Goal: Task Accomplishment & Management: Manage account settings

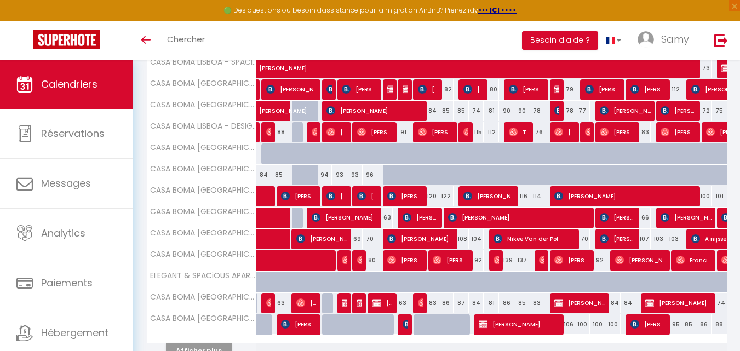
scroll to position [395, 0]
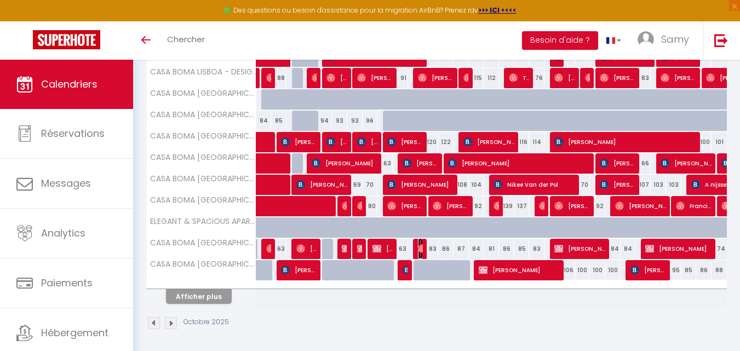
click at [422, 243] on span "[PERSON_NAME] [PERSON_NAME] [PERSON_NAME]" at bounding box center [420, 248] width 5 height 21
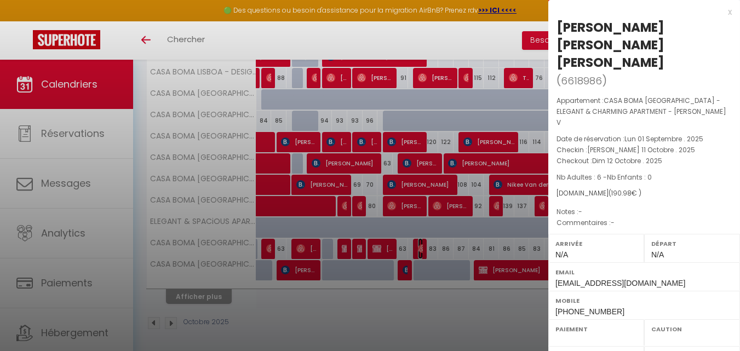
select select "OK"
select select "0"
select select "1"
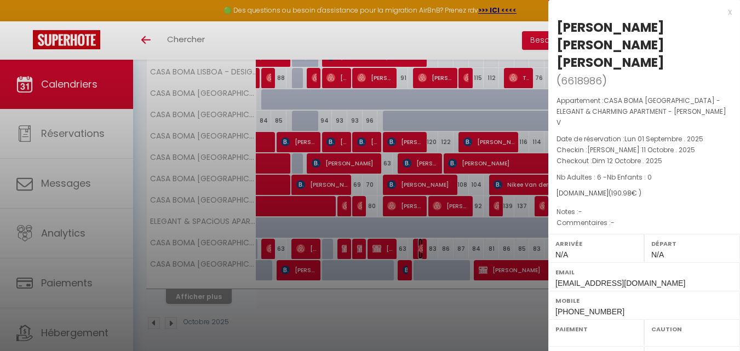
select select
click at [163, 138] on div at bounding box center [370, 175] width 740 height 351
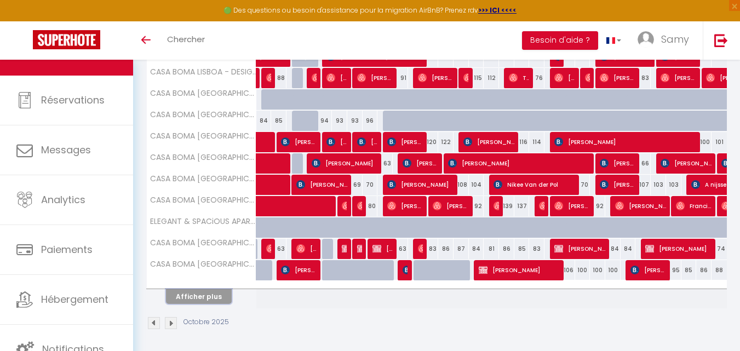
click at [218, 299] on button "Afficher plus" at bounding box center [199, 296] width 66 height 15
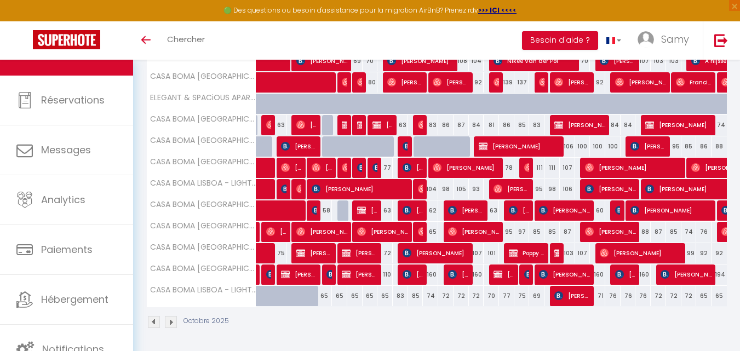
scroll to position [521, 0]
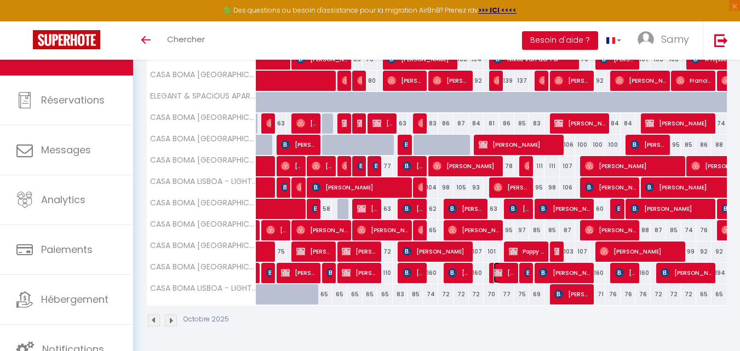
click at [503, 273] on span "[PERSON_NAME]" at bounding box center [504, 272] width 20 height 21
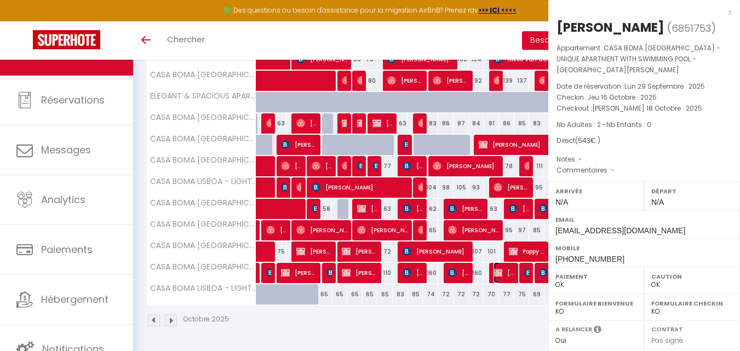
select select "KO"
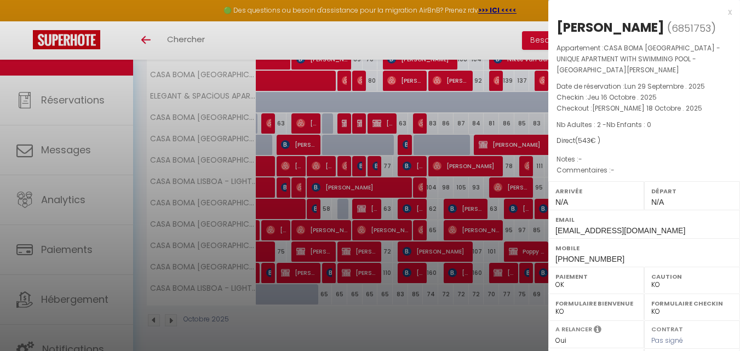
click at [481, 272] on div at bounding box center [370, 175] width 740 height 351
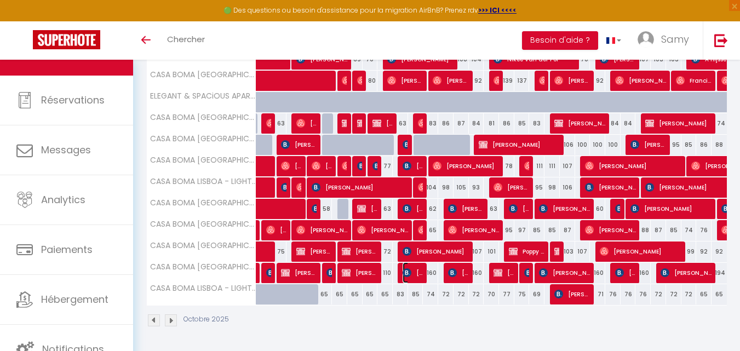
click at [421, 276] on span "[PERSON_NAME]" at bounding box center [413, 272] width 20 height 21
click at [0, 0] on div at bounding box center [0, 0] width 0 height 0
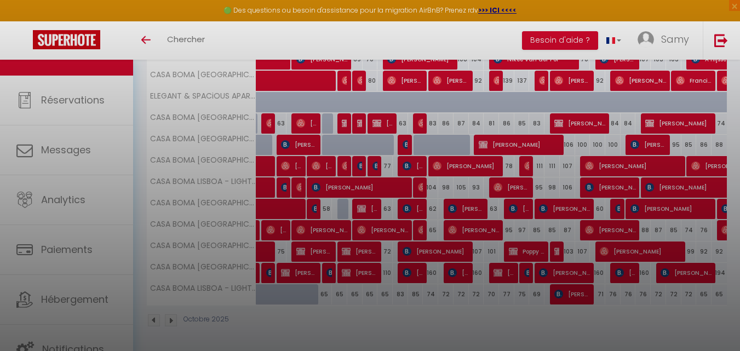
click at [414, 272] on div at bounding box center [370, 175] width 740 height 351
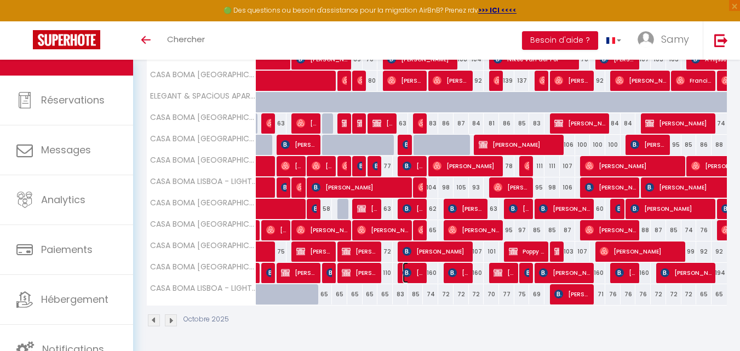
click at [414, 272] on span "[PERSON_NAME]" at bounding box center [413, 272] width 20 height 21
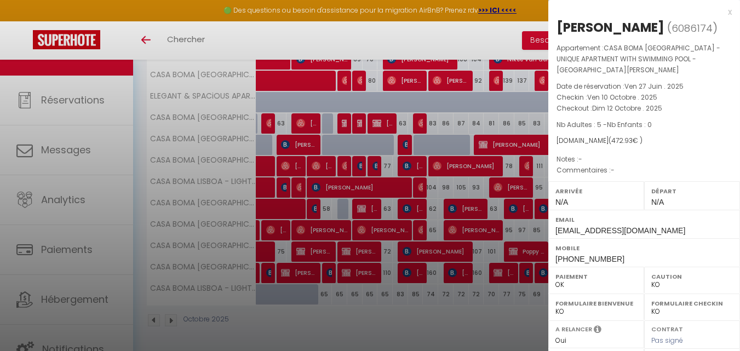
click at [457, 277] on div at bounding box center [370, 175] width 740 height 351
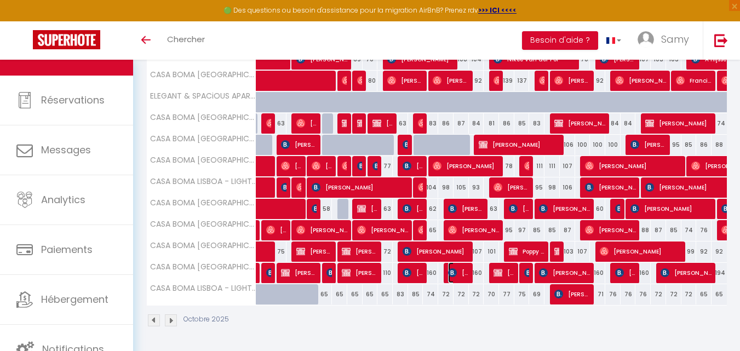
click at [457, 277] on span "[PERSON_NAME]" at bounding box center [458, 272] width 20 height 21
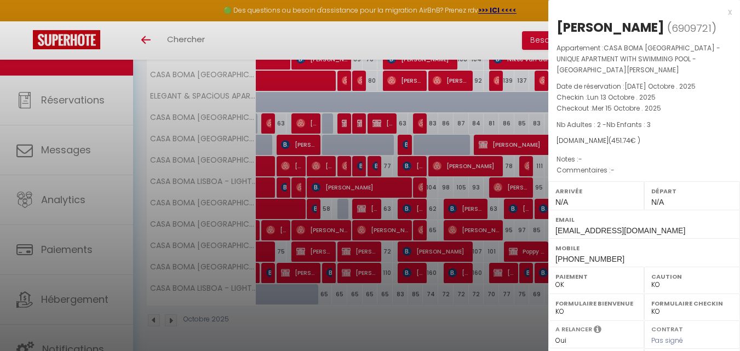
click at [457, 277] on div at bounding box center [370, 175] width 740 height 351
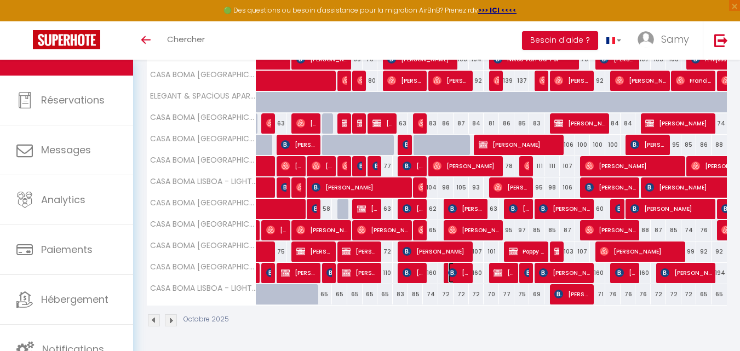
click at [460, 267] on span "[PERSON_NAME]" at bounding box center [458, 272] width 20 height 21
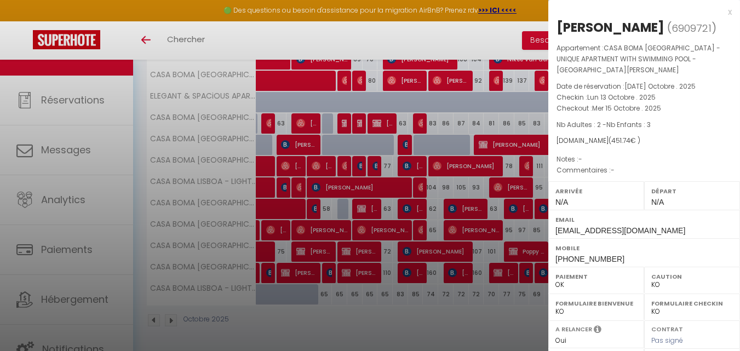
click at [442, 265] on div at bounding box center [370, 175] width 740 height 351
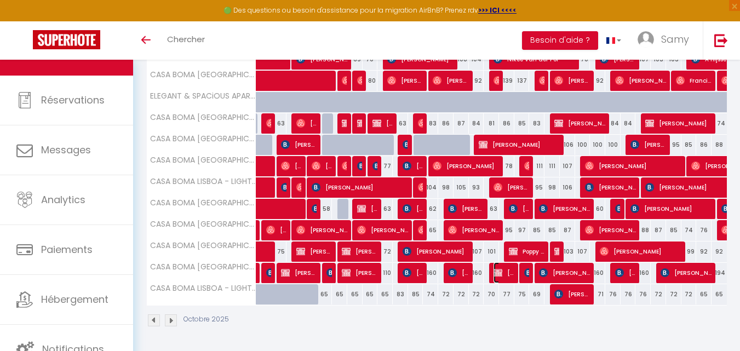
click at [496, 275] on img at bounding box center [498, 272] width 9 height 9
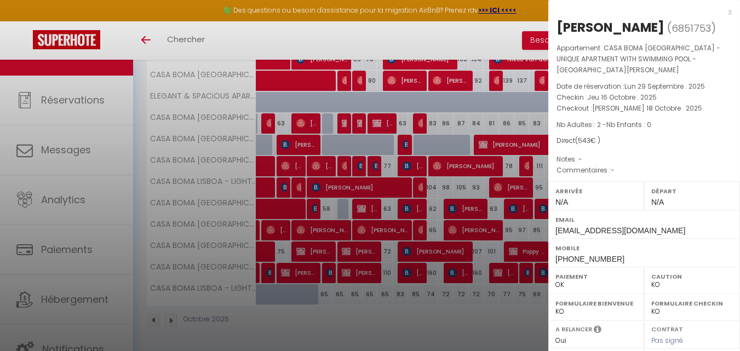
click at [496, 275] on div at bounding box center [370, 175] width 740 height 351
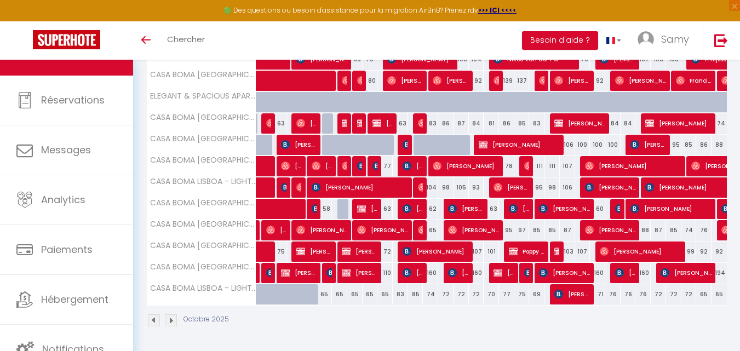
click at [434, 267] on div "160" at bounding box center [430, 273] width 15 height 20
type input "160"
type input "Dim 12 Octobre 2025"
type input "Lun 13 Octobre 2025"
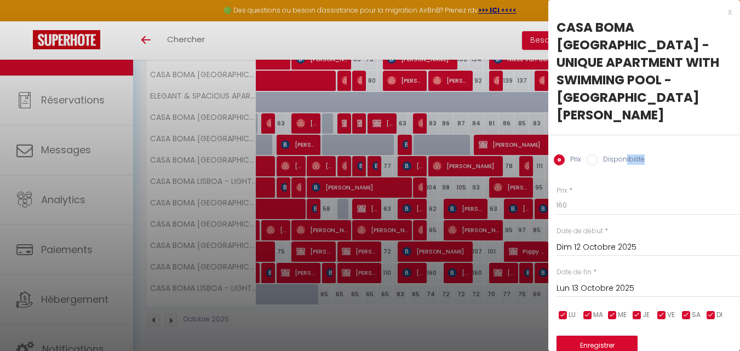
drag, startPoint x: 619, startPoint y: 131, endPoint x: 624, endPoint y: 127, distance: 7.0
click at [624, 135] on div "Prix Disponibilité" at bounding box center [644, 153] width 192 height 37
click at [624, 154] on label "Disponibilité" at bounding box center [621, 160] width 47 height 12
click at [598, 154] on input "Disponibilité" at bounding box center [592, 159] width 11 height 11
radio input "true"
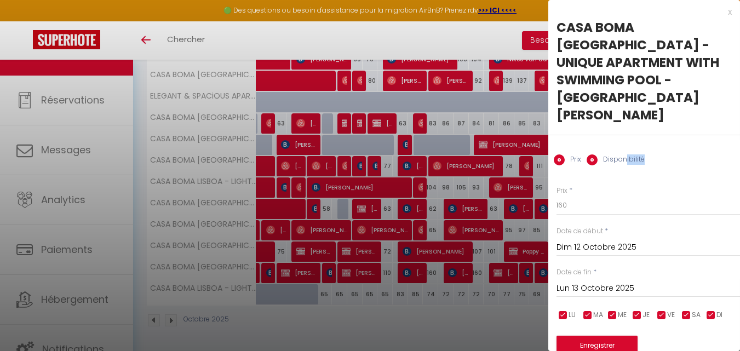
radio input "false"
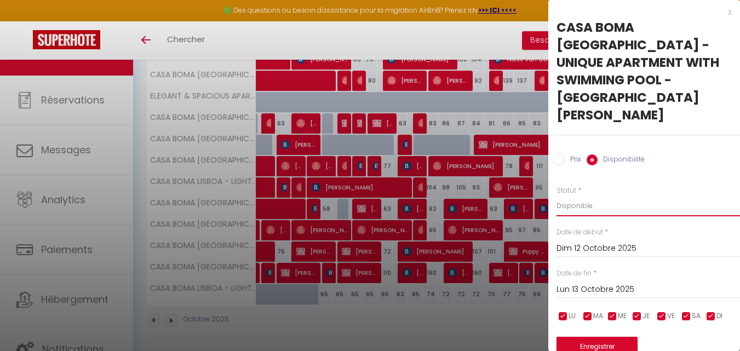
click at [614, 196] on select "Disponible Indisponible" at bounding box center [649, 206] width 184 height 21
select select "0"
click at [557, 196] on select "Disponible Indisponible" at bounding box center [649, 206] width 184 height 21
click at [603, 332] on button "Enregistrer" at bounding box center [597, 347] width 81 height 20
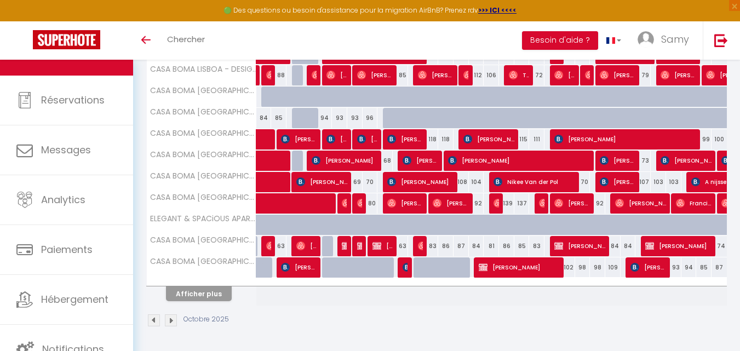
scroll to position [398, 0]
click at [217, 298] on button "Afficher plus" at bounding box center [199, 293] width 66 height 15
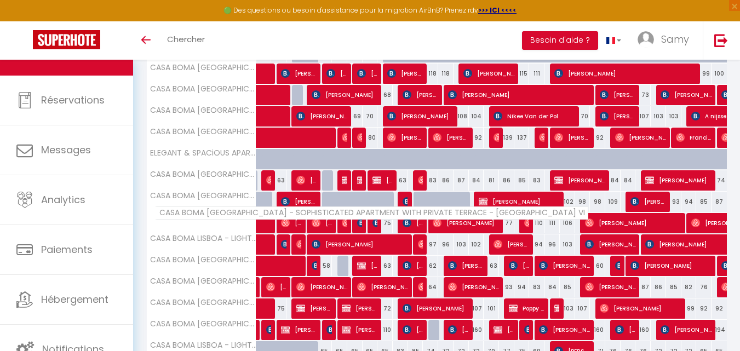
scroll to position [442, 0]
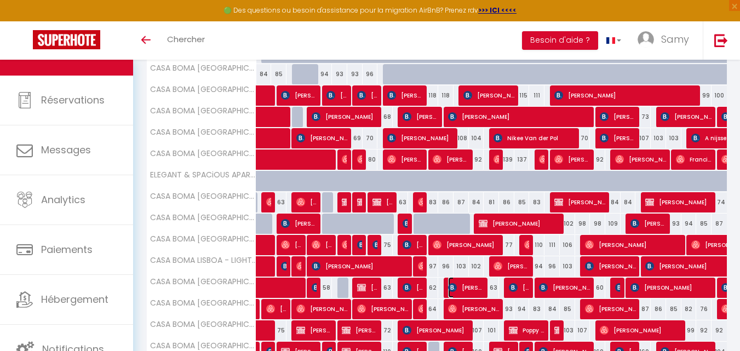
click at [470, 286] on span "[PERSON_NAME]" at bounding box center [466, 287] width 36 height 21
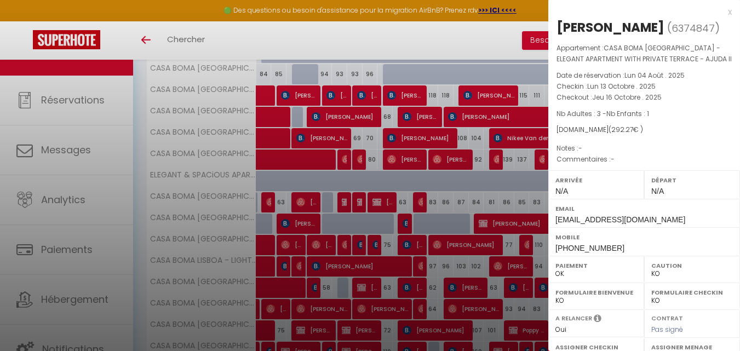
click at [470, 286] on div at bounding box center [370, 175] width 740 height 351
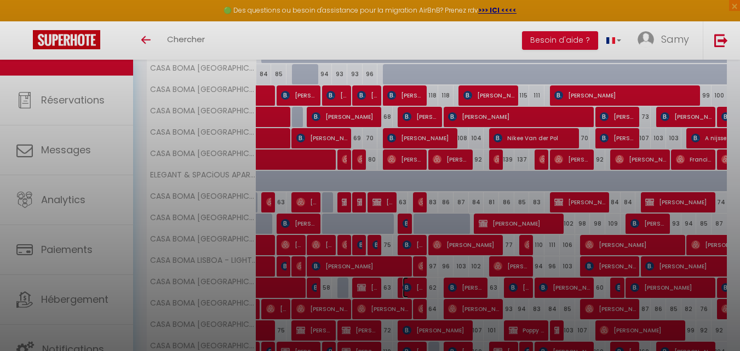
click at [410, 283] on img at bounding box center [407, 287] width 9 height 9
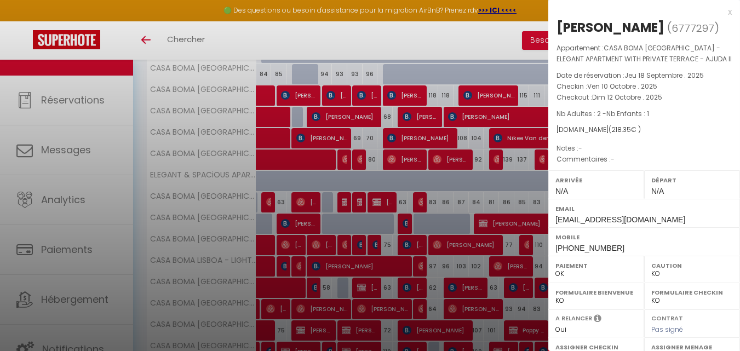
click at [410, 283] on div at bounding box center [370, 175] width 740 height 351
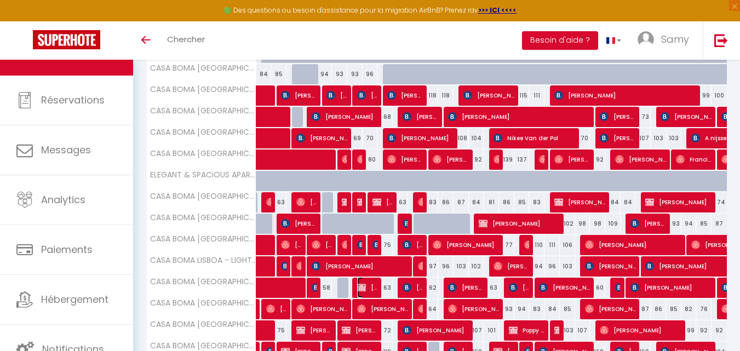
click at [368, 284] on span "[PERSON_NAME]" at bounding box center [367, 287] width 20 height 21
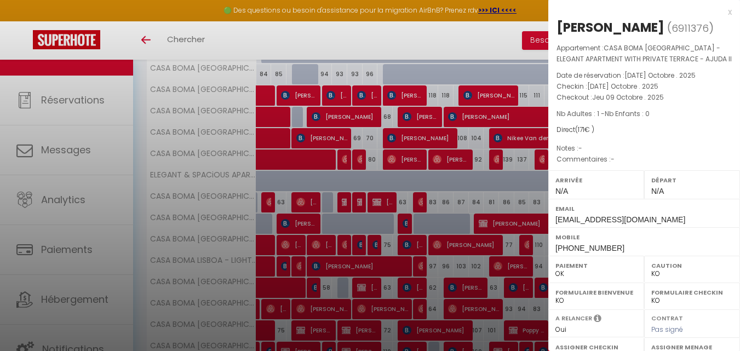
click at [368, 284] on div at bounding box center [370, 175] width 740 height 351
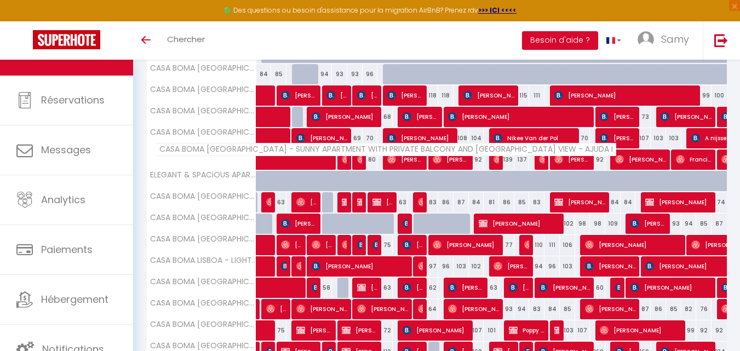
scroll to position [521, 0]
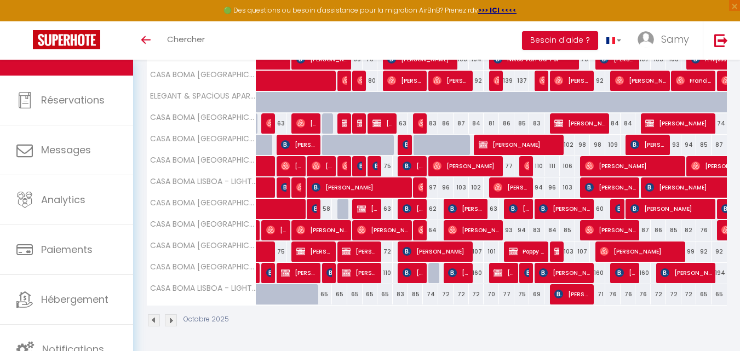
click at [492, 124] on div "81" at bounding box center [491, 123] width 15 height 20
select select "1"
type input "Jeu 16 Octobre 2025"
type input "Ven 17 Octobre 2025"
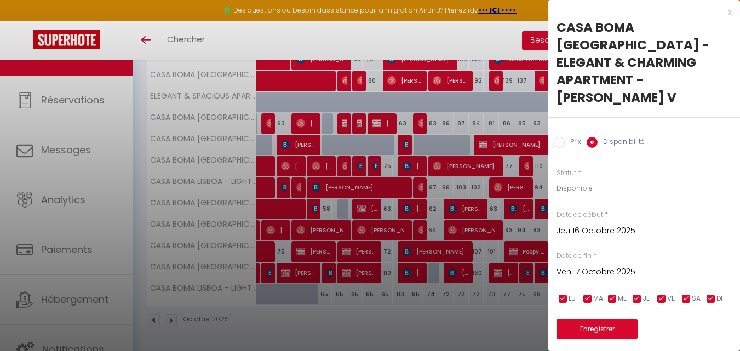
click at [610, 224] on input "Jeu 16 Octobre 2025" at bounding box center [649, 231] width 184 height 14
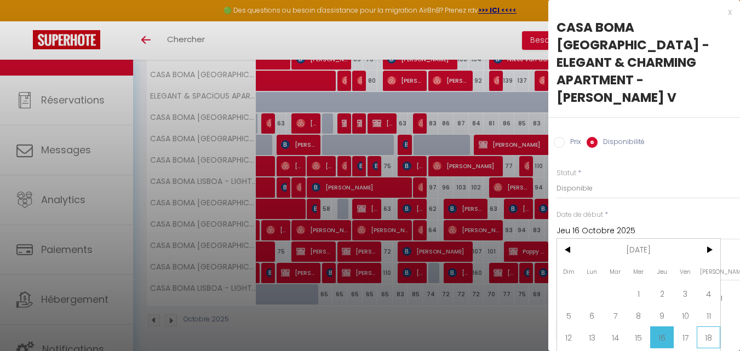
click at [708, 326] on span "18" at bounding box center [709, 337] width 24 height 22
type input "[PERSON_NAME] 18 Octobre 2025"
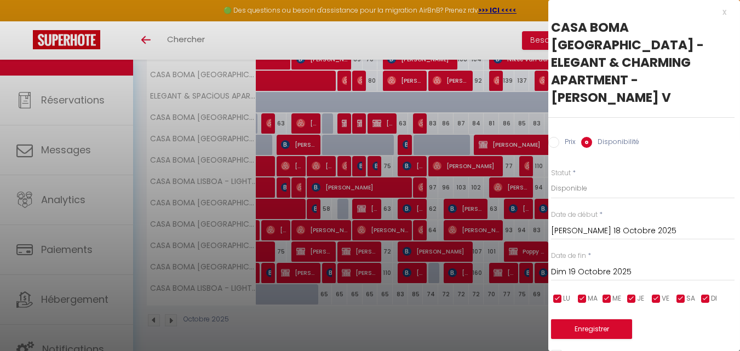
scroll to position [0, 7]
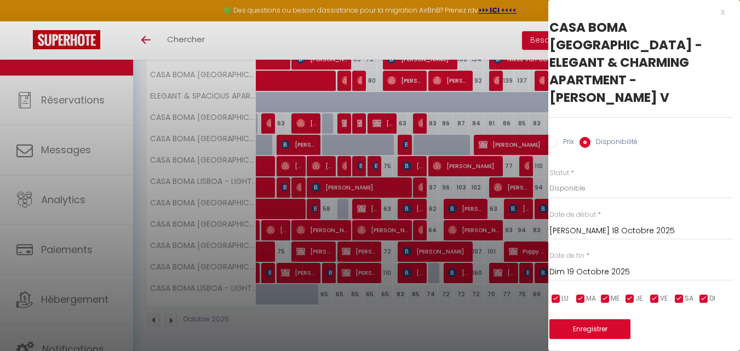
click at [657, 265] on input "Dim 19 Octobre 2025" at bounding box center [641, 272] width 184 height 14
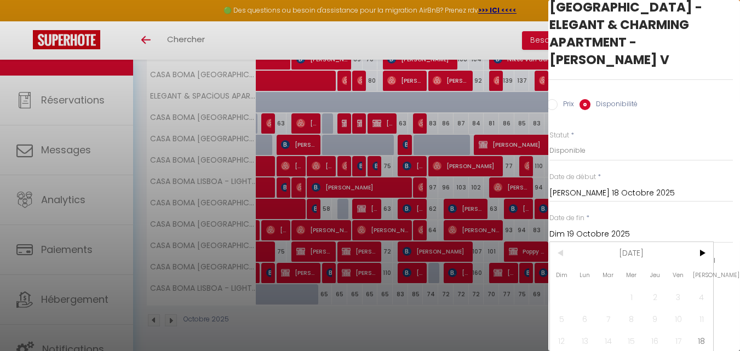
scroll to position [73, 7]
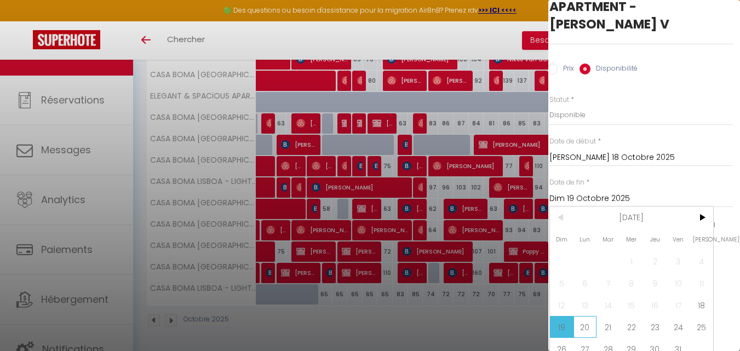
click at [588, 316] on span "20" at bounding box center [586, 327] width 24 height 22
type input "Lun 20 Octobre 2025"
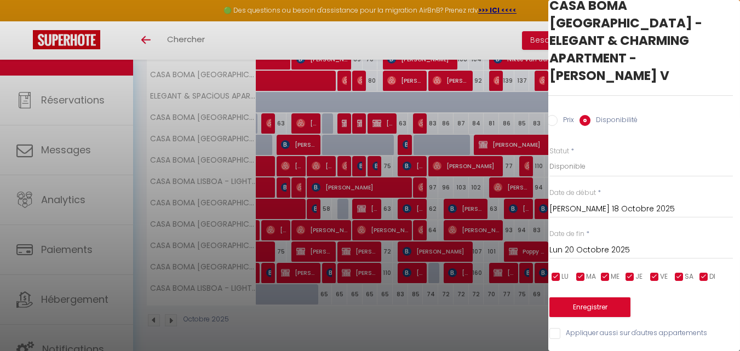
scroll to position [13, 7]
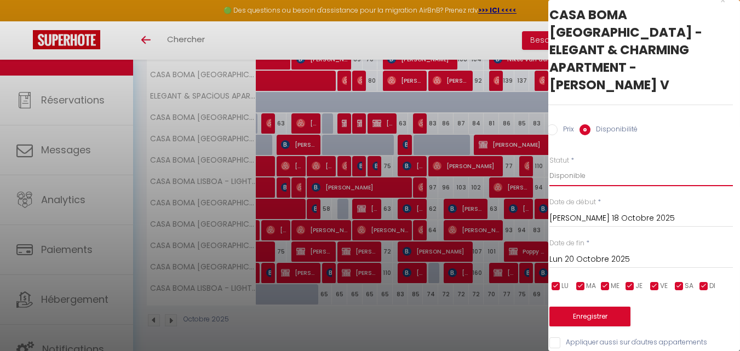
click at [612, 165] on select "Disponible Indisponible" at bounding box center [641, 175] width 184 height 21
select select "0"
click at [549, 165] on select "Disponible Indisponible" at bounding box center [641, 175] width 184 height 21
click at [610, 307] on button "Enregistrer" at bounding box center [589, 317] width 81 height 20
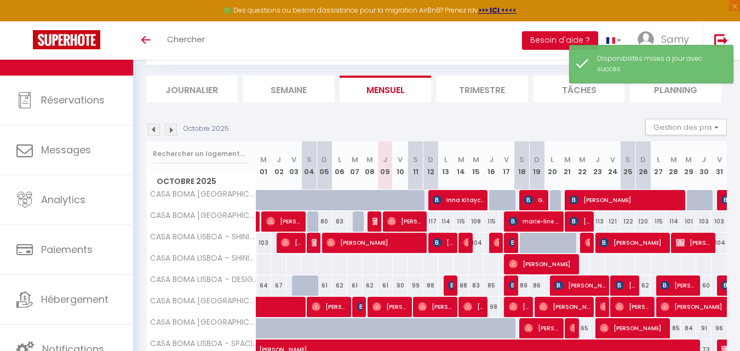
scroll to position [398, 0]
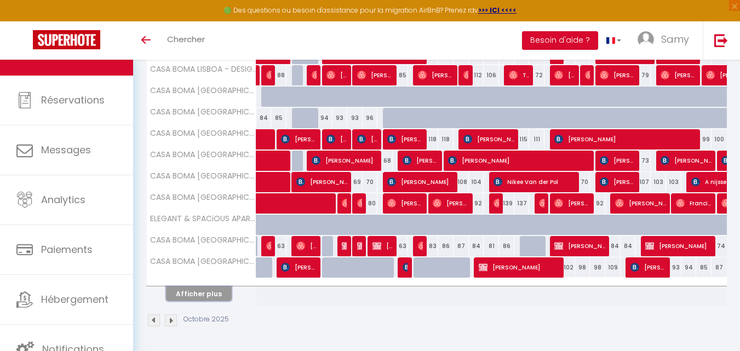
click at [211, 294] on button "Afficher plus" at bounding box center [199, 293] width 66 height 15
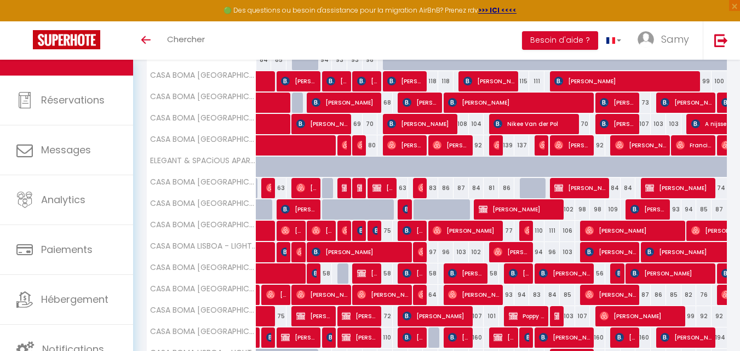
scroll to position [455, 0]
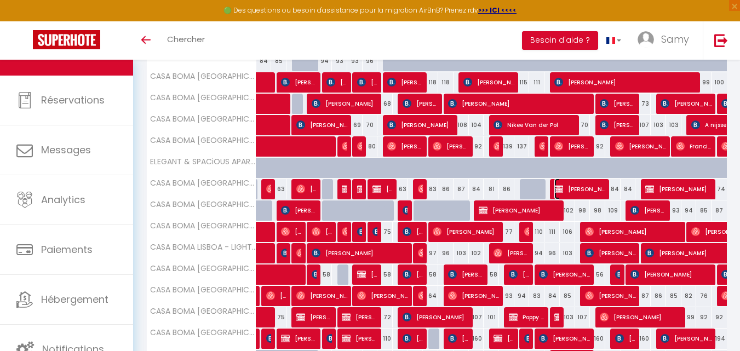
click at [564, 190] on span "[PERSON_NAME]" at bounding box center [579, 189] width 51 height 21
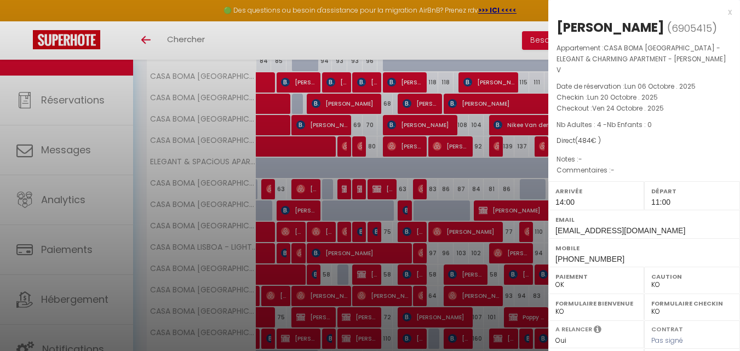
click at [467, 175] on div at bounding box center [370, 175] width 740 height 351
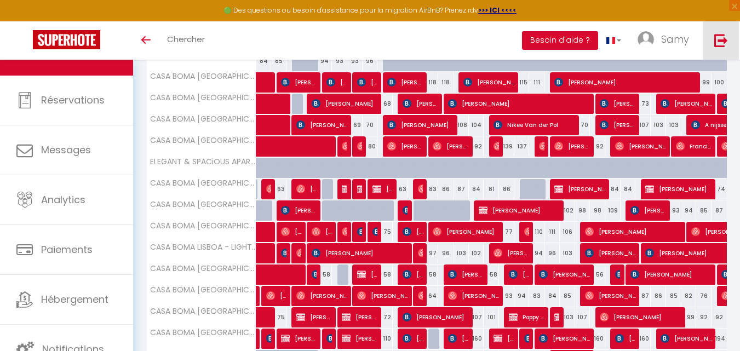
click at [726, 28] on link at bounding box center [721, 40] width 36 height 38
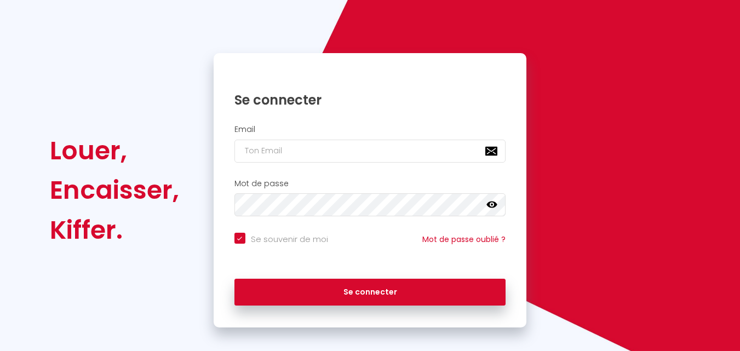
checkbox input "true"
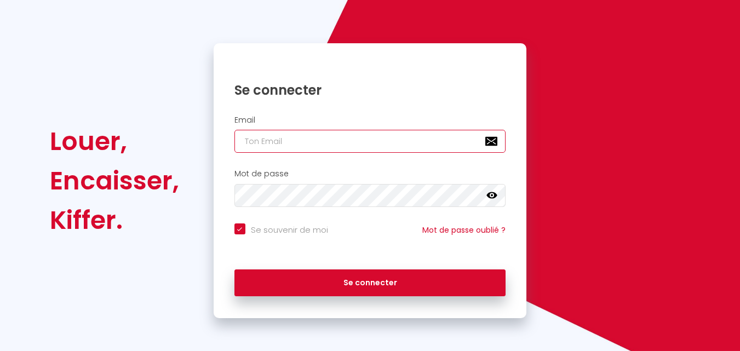
type input "[EMAIL_ADDRESS][DOMAIN_NAME]"
checkbox input "true"
click at [393, 148] on input "[EMAIL_ADDRESS][DOMAIN_NAME]" at bounding box center [370, 141] width 272 height 23
type input "[EMAIL_ADDRESS][DOMAIN_NAME]"
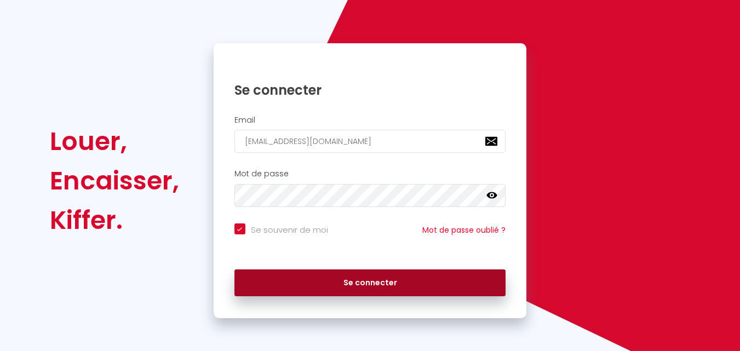
click at [367, 279] on button "Se connecter" at bounding box center [370, 283] width 272 height 27
checkbox input "true"
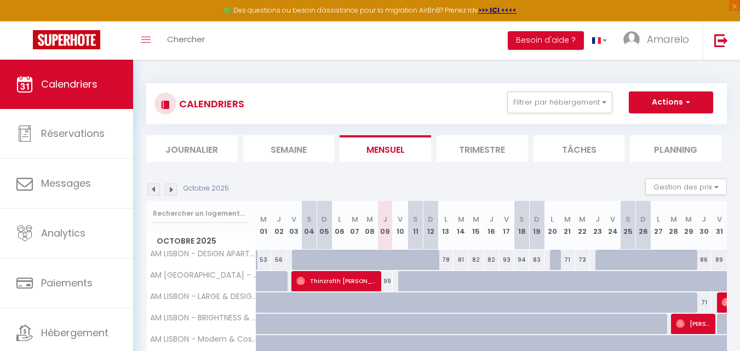
click at [170, 188] on img at bounding box center [171, 190] width 12 height 12
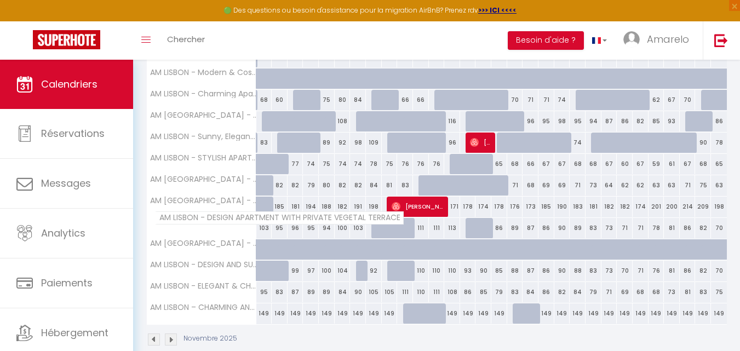
scroll to position [286, 0]
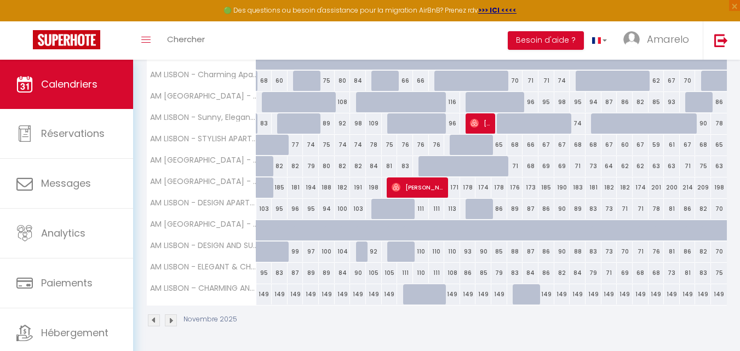
click at [543, 252] on div "86" at bounding box center [546, 252] width 16 height 20
type input "86"
type input "Mer 19 Novembre 2025"
type input "Jeu 20 Novembre 2025"
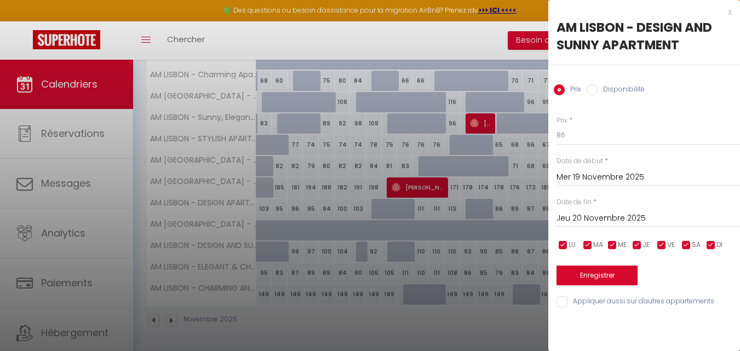
click at [543, 252] on div at bounding box center [370, 175] width 740 height 351
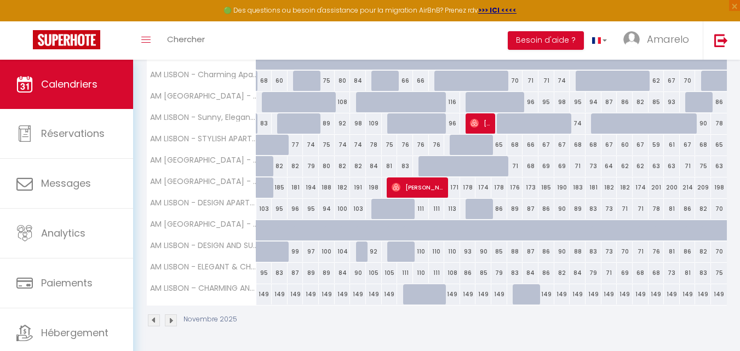
click at [515, 250] on div "88" at bounding box center [515, 252] width 16 height 20
type input "88"
type input "Lun 17 Novembre 2025"
type input "[DATE] Novembre 2025"
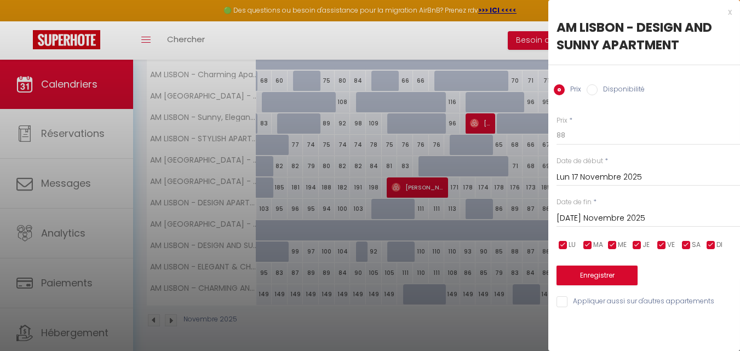
click at [606, 175] on input "Lun 17 Novembre 2025" at bounding box center [649, 177] width 184 height 14
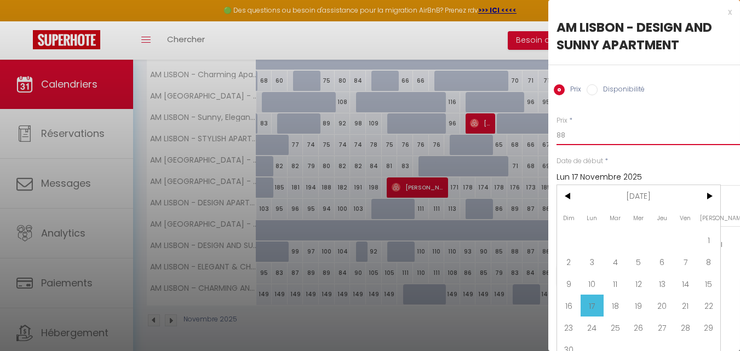
click at [633, 141] on input "88" at bounding box center [649, 135] width 184 height 20
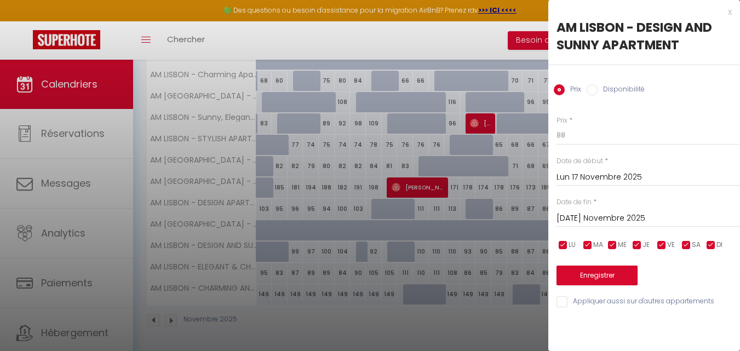
click at [583, 180] on input "Lun 17 Novembre 2025" at bounding box center [649, 177] width 184 height 14
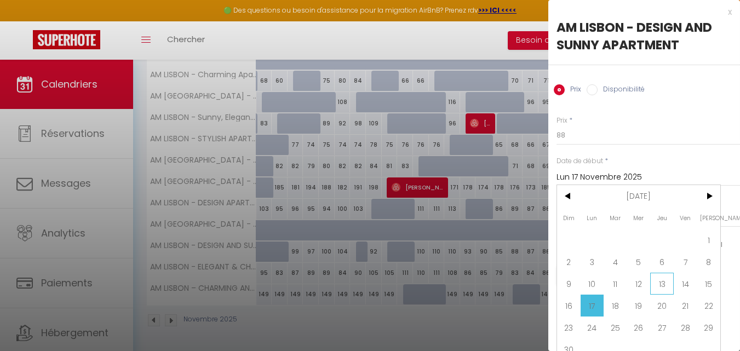
click at [661, 289] on span "13" at bounding box center [662, 284] width 24 height 22
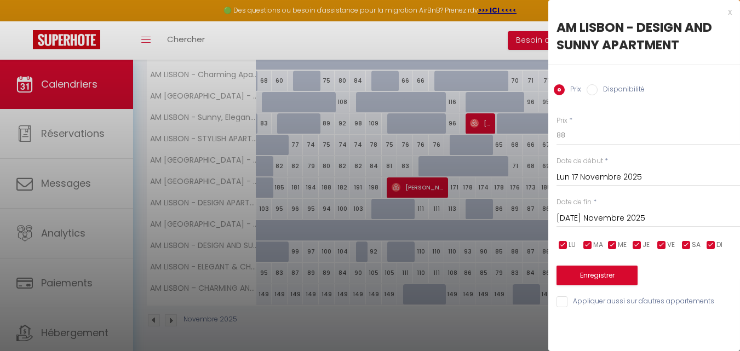
type input "Jeu 13 Novembre 2025"
click at [603, 85] on div "Prix Disponibilité" at bounding box center [644, 83] width 192 height 37
click at [603, 85] on label "Disponibilité" at bounding box center [621, 90] width 47 height 12
click at [598, 85] on input "Disponibilité" at bounding box center [592, 89] width 11 height 11
radio input "true"
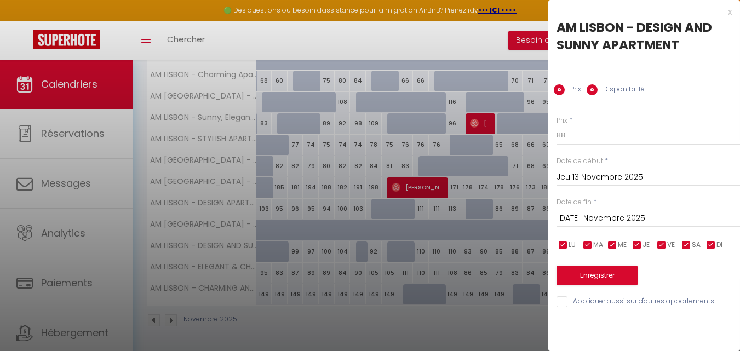
radio input "false"
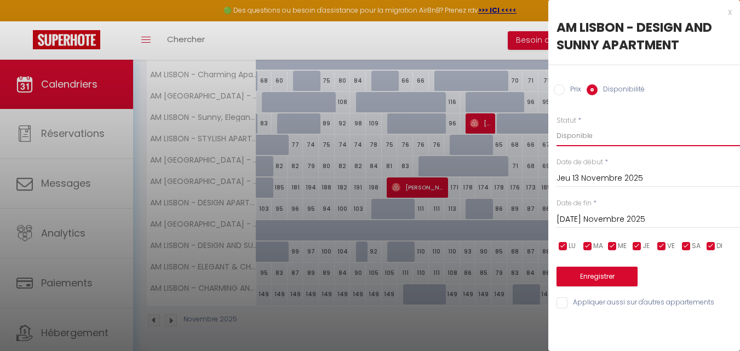
click at [600, 130] on select "Disponible Indisponible" at bounding box center [649, 135] width 184 height 21
select select "0"
click at [557, 125] on select "Disponible Indisponible" at bounding box center [649, 135] width 184 height 21
click at [615, 275] on button "Enregistrer" at bounding box center [597, 277] width 81 height 20
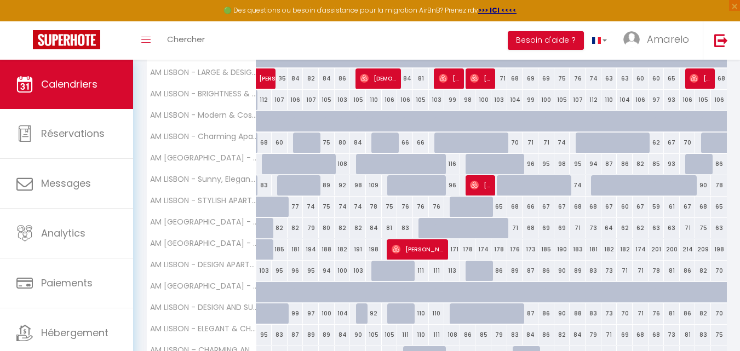
scroll to position [0, 0]
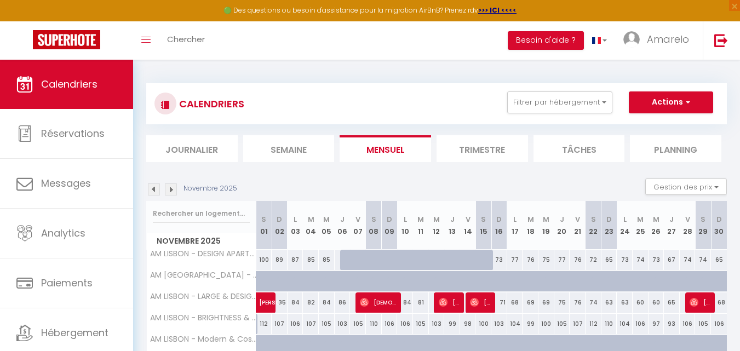
click at [154, 184] on img at bounding box center [154, 190] width 12 height 12
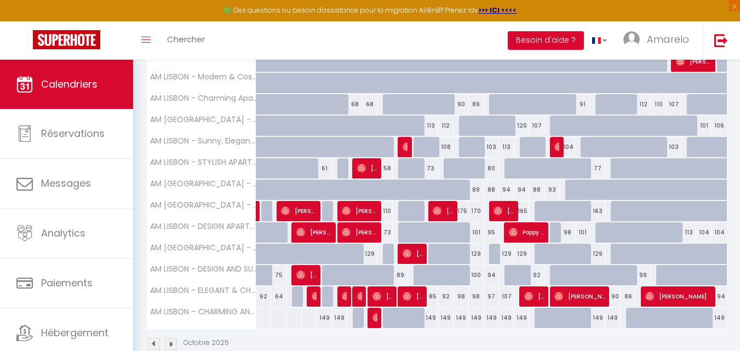
scroll to position [285, 0]
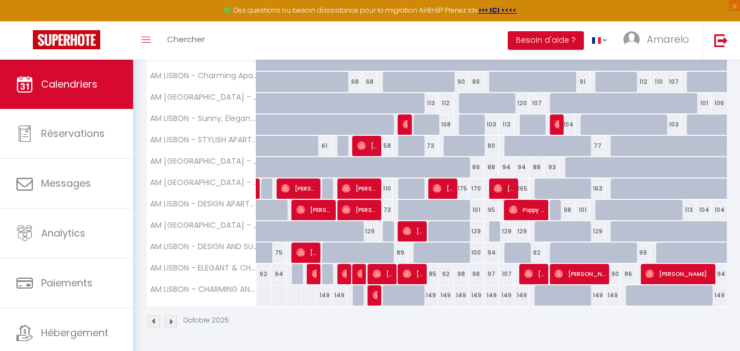
click at [595, 231] on div "129" at bounding box center [597, 231] width 15 height 20
select select "1"
type input "Jeu 23 Octobre 2025"
type input "Ven 24 Octobre 2025"
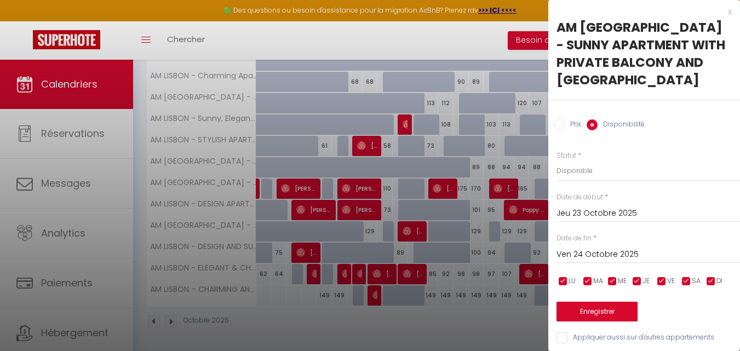
click at [501, 170] on div at bounding box center [370, 175] width 740 height 351
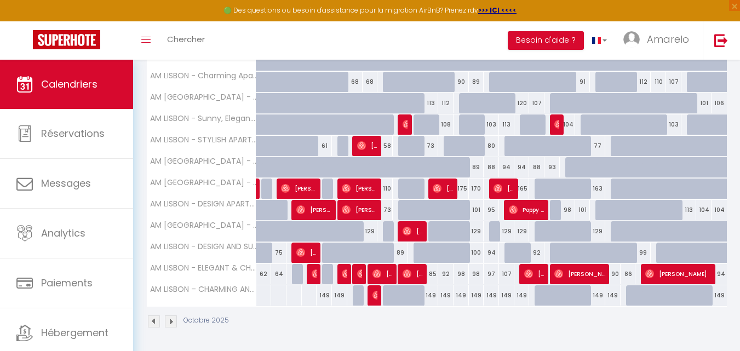
click at [591, 237] on div "129" at bounding box center [597, 231] width 15 height 20
select select "1"
type input "Jeu 23 Octobre 2025"
type input "Ven 24 Octobre 2025"
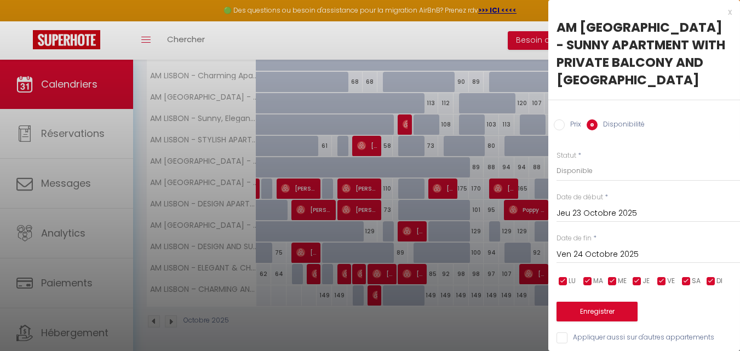
click at [547, 228] on div at bounding box center [370, 175] width 740 height 351
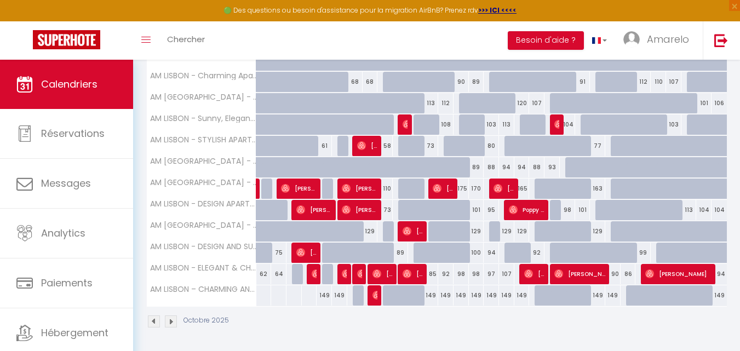
click at [602, 231] on div "129" at bounding box center [597, 231] width 15 height 20
click at [0, 0] on div at bounding box center [0, 0] width 0 height 0
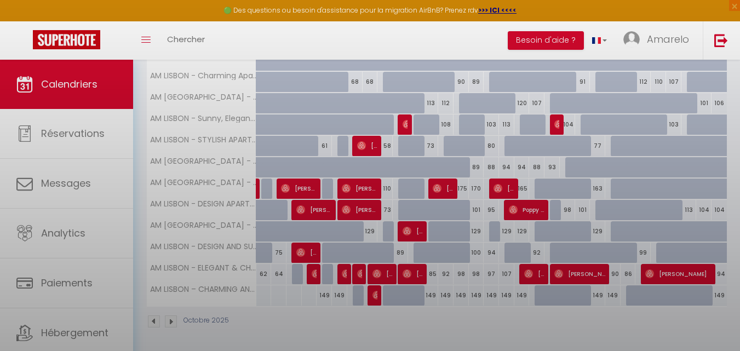
click at [598, 231] on div at bounding box center [370, 175] width 740 height 351
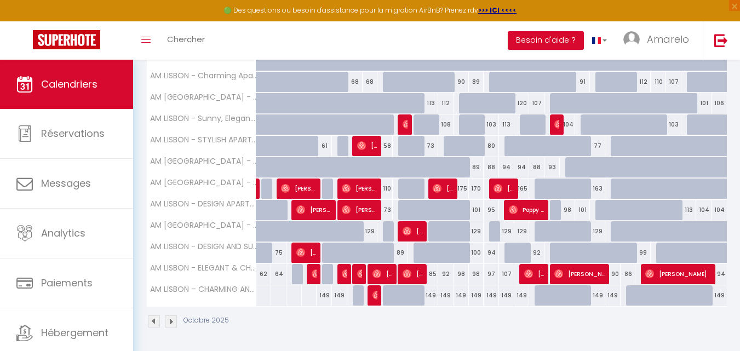
click at [598, 231] on div "129" at bounding box center [597, 231] width 15 height 20
select select "1"
type input "Jeu 23 Octobre 2025"
type input "Ven 24 Octobre 2025"
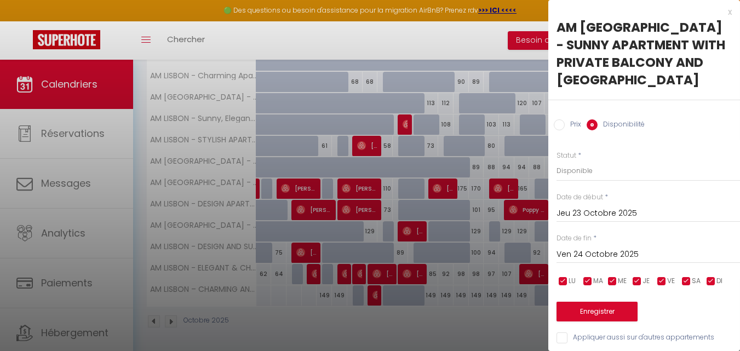
click at [528, 227] on div at bounding box center [370, 175] width 740 height 351
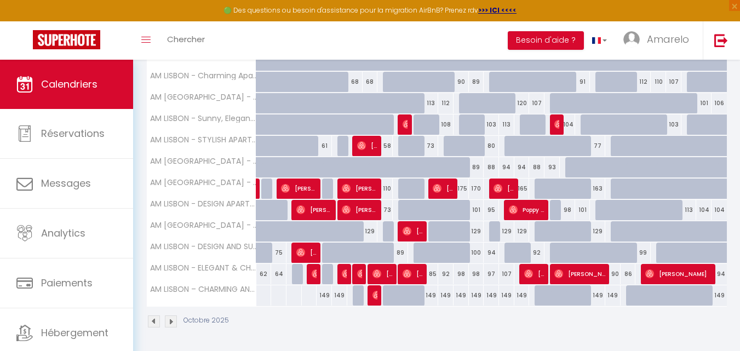
click at [616, 232] on div at bounding box center [618, 231] width 15 height 21
select select "1"
type input "Ven 24 Octobre 2025"
type input "[PERSON_NAME] 25 Octobre 2025"
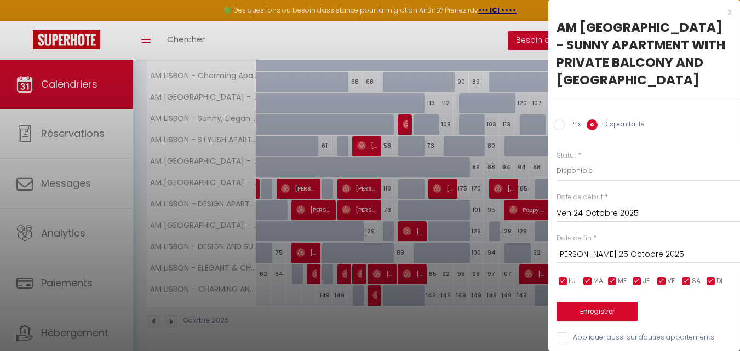
click at [477, 200] on div at bounding box center [370, 175] width 740 height 351
